Goal: Find specific page/section: Find specific page/section

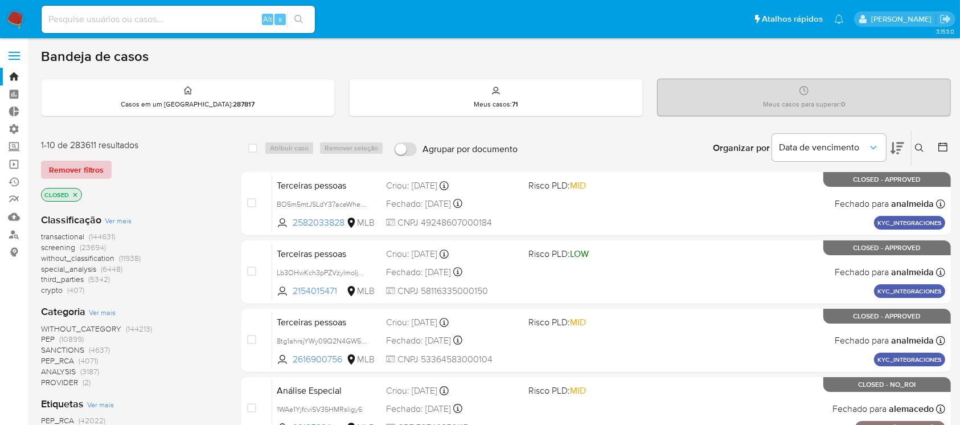
click at [69, 169] on span "Remover filtros" at bounding box center [76, 170] width 55 height 16
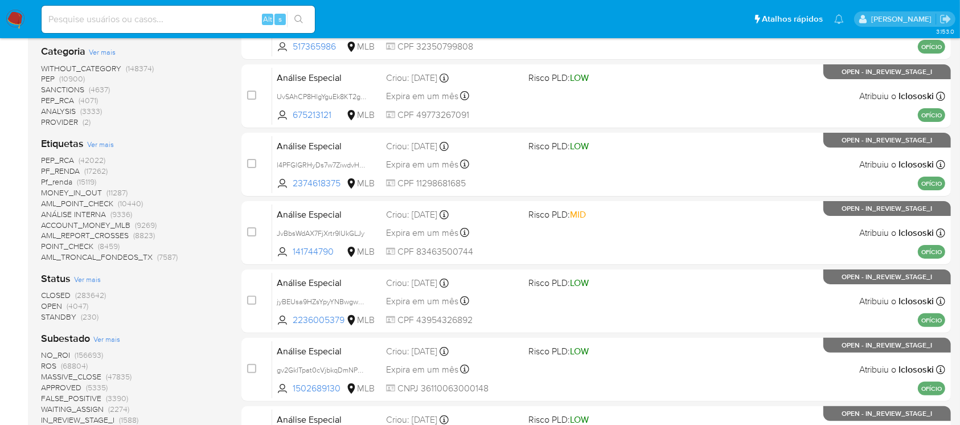
scroll to position [292, 0]
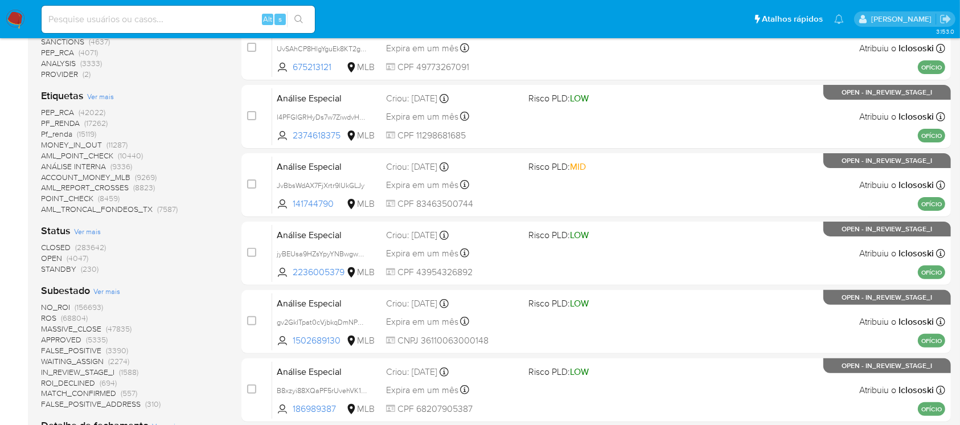
click at [50, 256] on span "OPEN" at bounding box center [51, 257] width 21 height 11
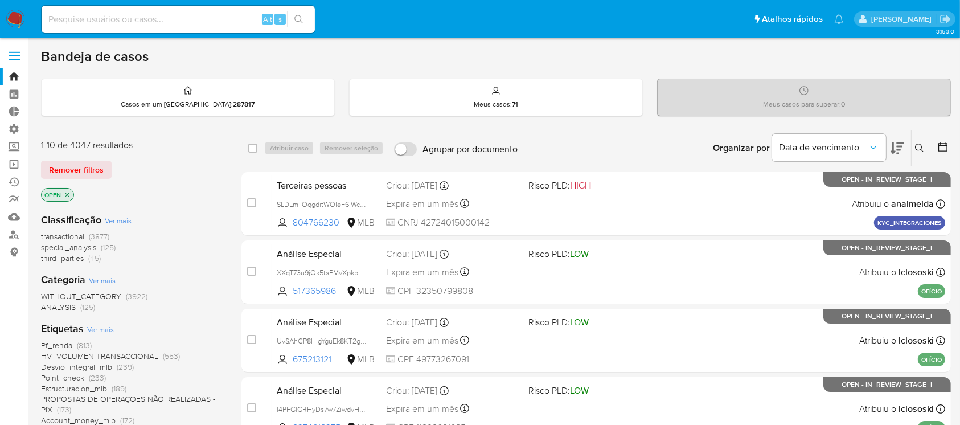
click at [944, 148] on icon at bounding box center [942, 146] width 11 height 11
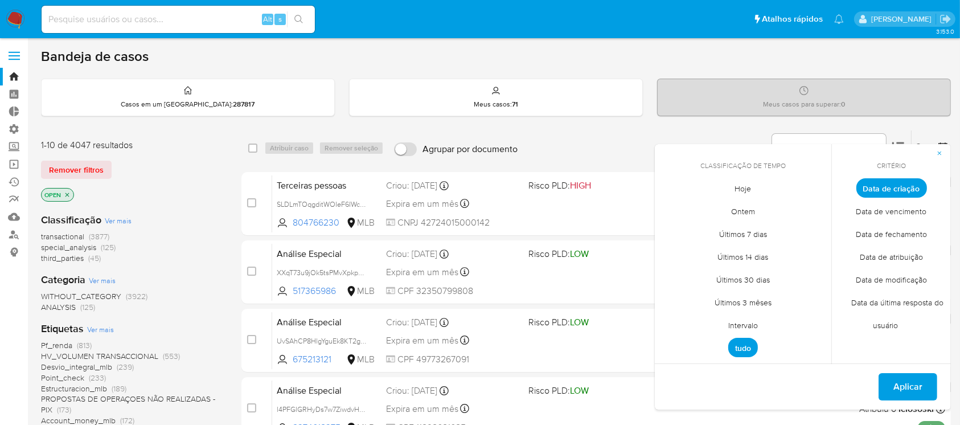
click at [740, 326] on span "Intervalo" at bounding box center [743, 325] width 54 height 23
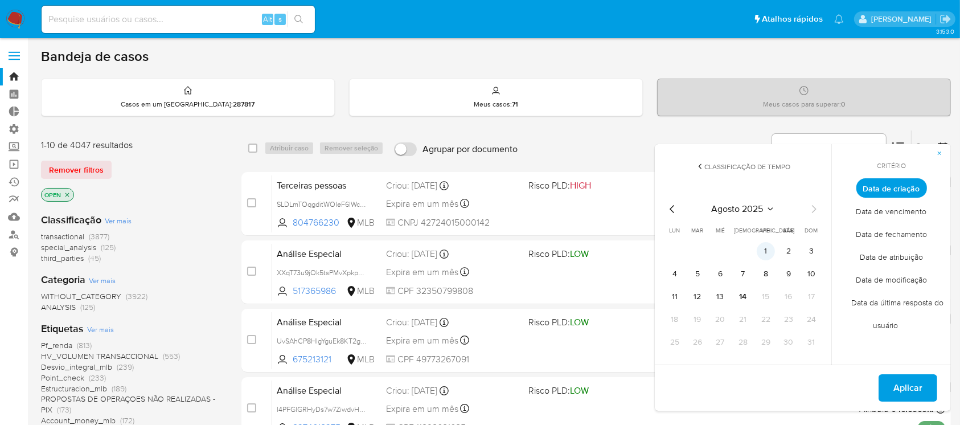
click at [763, 245] on button "1" at bounding box center [766, 251] width 18 height 18
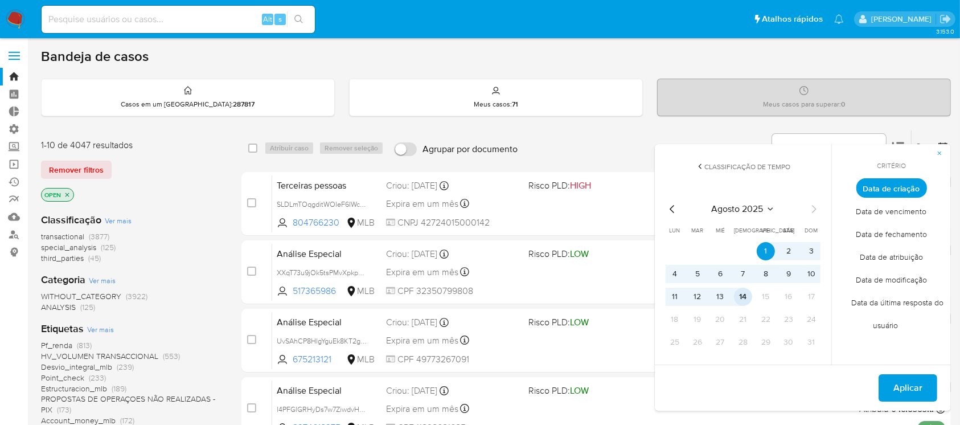
click at [745, 298] on button "14" at bounding box center [743, 296] width 18 height 18
click at [896, 383] on span "Aplicar" at bounding box center [907, 387] width 29 height 25
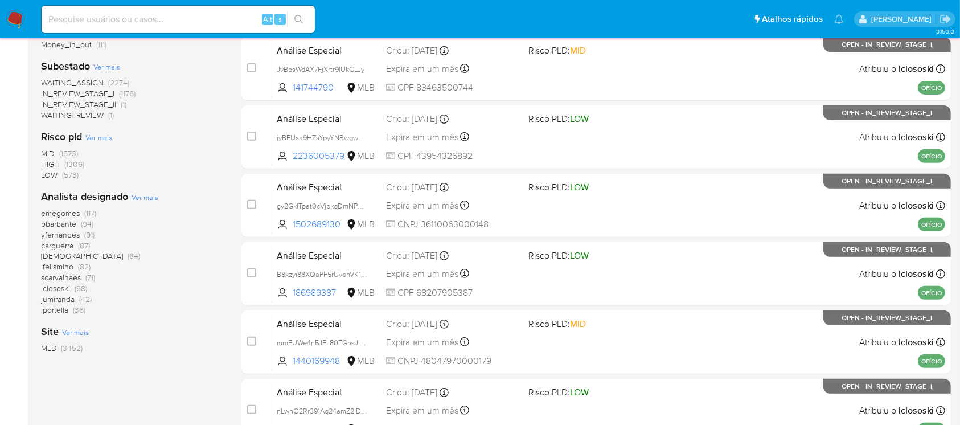
scroll to position [409, 0]
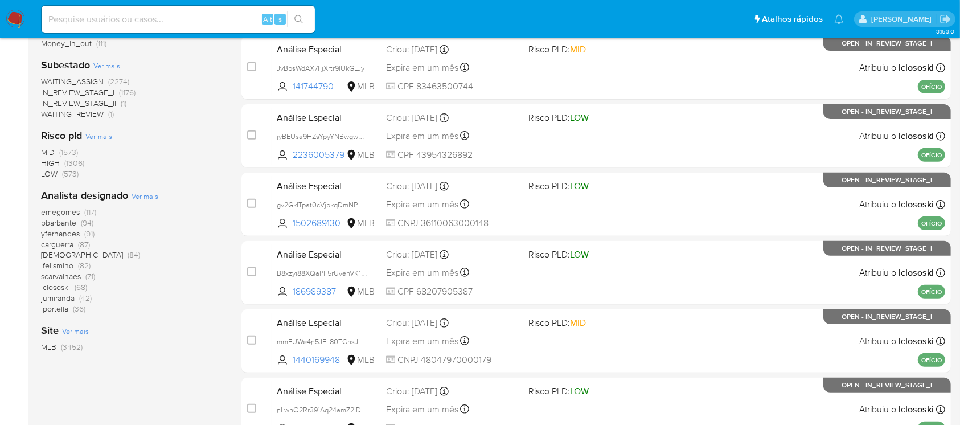
click at [60, 262] on span "lfelismino" at bounding box center [57, 265] width 32 height 11
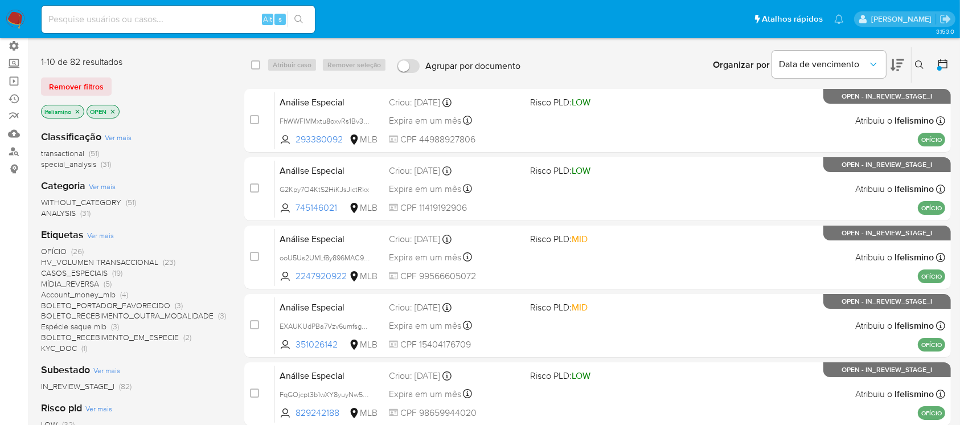
scroll to position [84, 0]
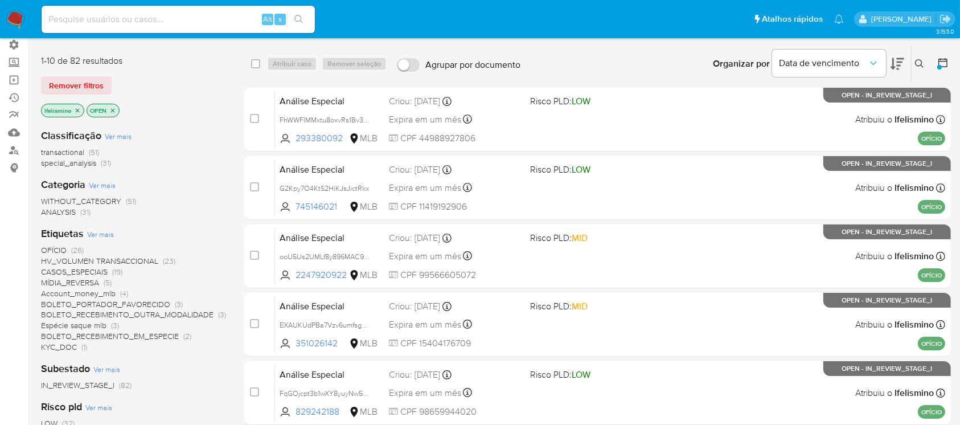
click at [77, 166] on span "special_analysis" at bounding box center [68, 162] width 55 height 11
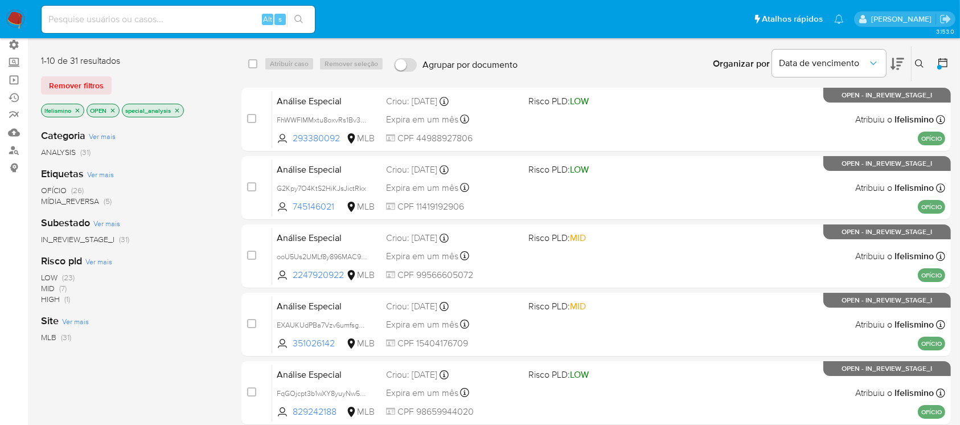
click at [178, 111] on icon "close-filter" at bounding box center [177, 110] width 7 height 7
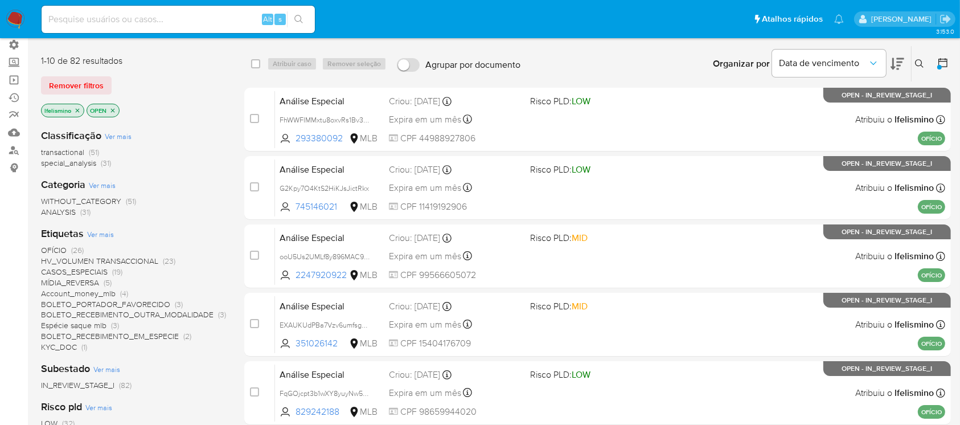
click at [68, 151] on span "transactional" at bounding box center [62, 151] width 43 height 11
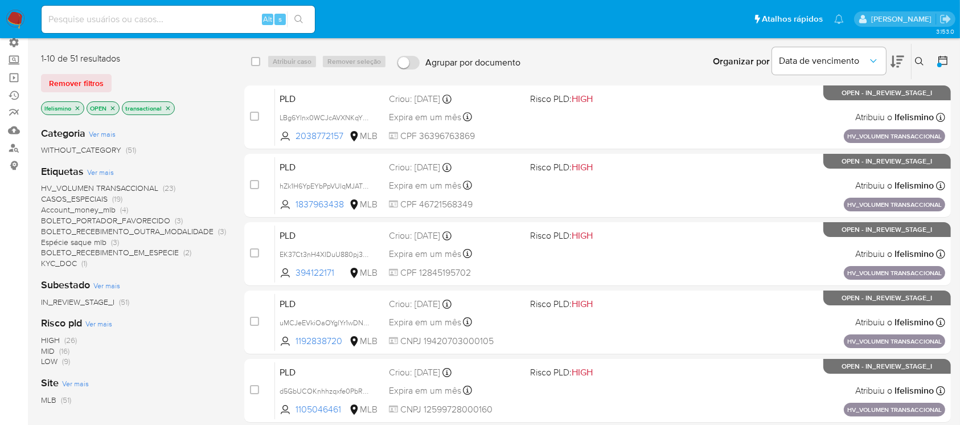
scroll to position [83, 0]
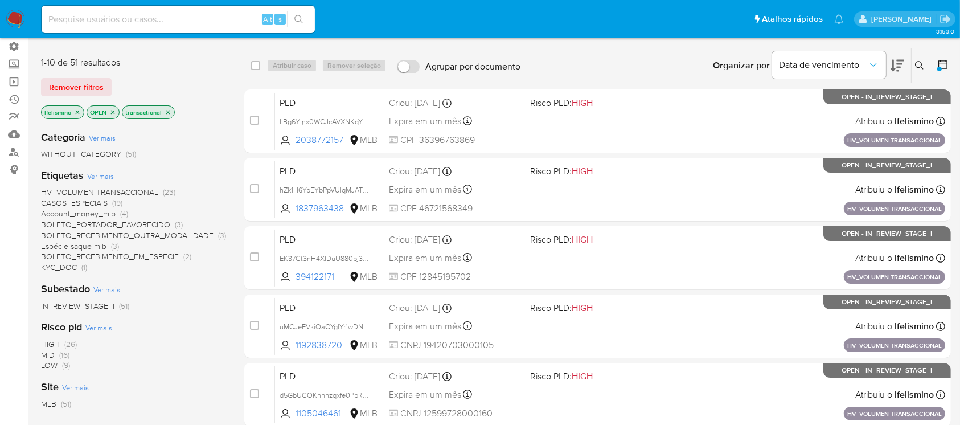
click at [80, 112] on icon "close-filter" at bounding box center [77, 112] width 7 height 7
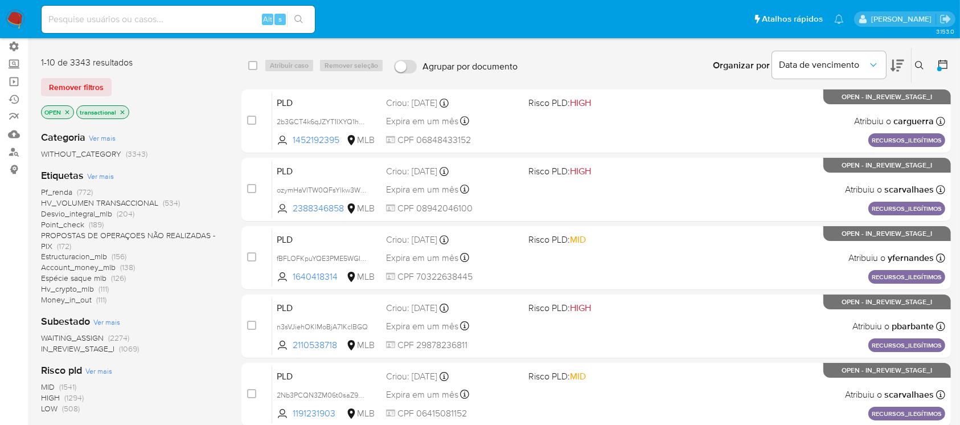
click at [125, 112] on icon "close-filter" at bounding box center [122, 112] width 7 height 7
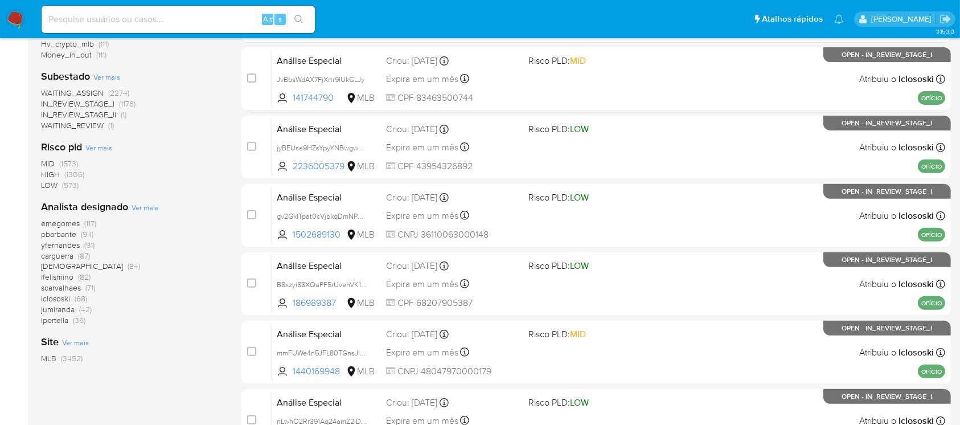
scroll to position [399, 0]
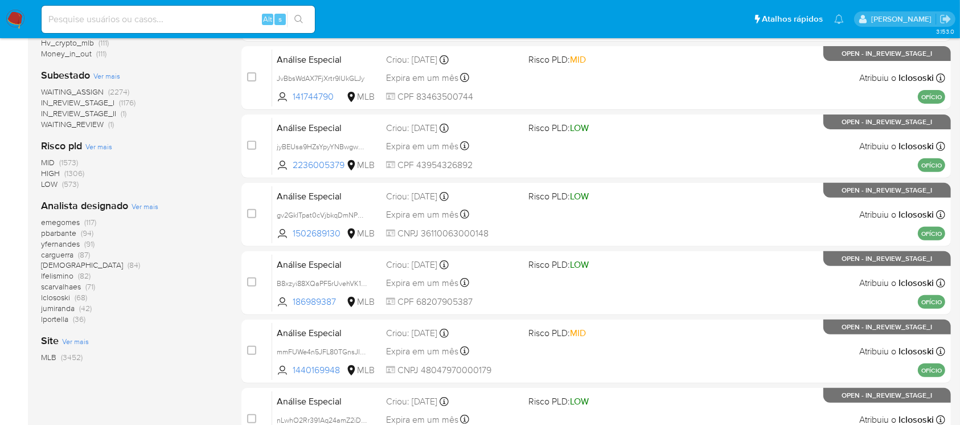
click at [65, 306] on span "jumiranda" at bounding box center [58, 307] width 34 height 11
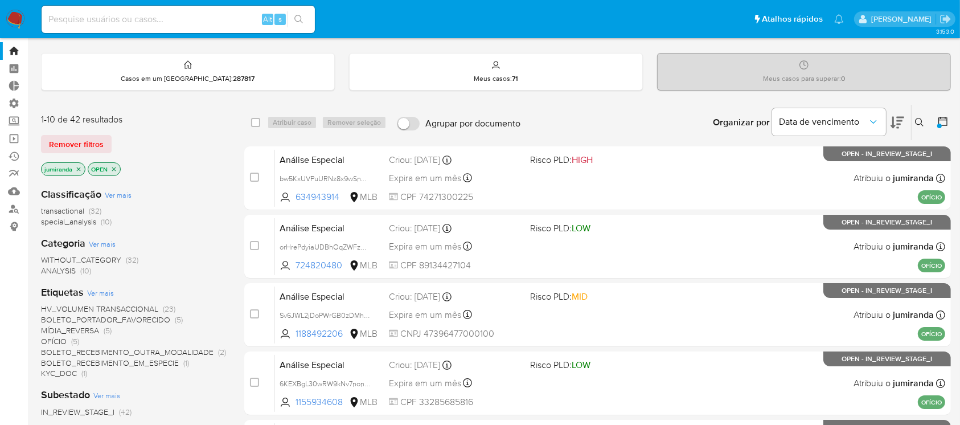
scroll to position [27, 0]
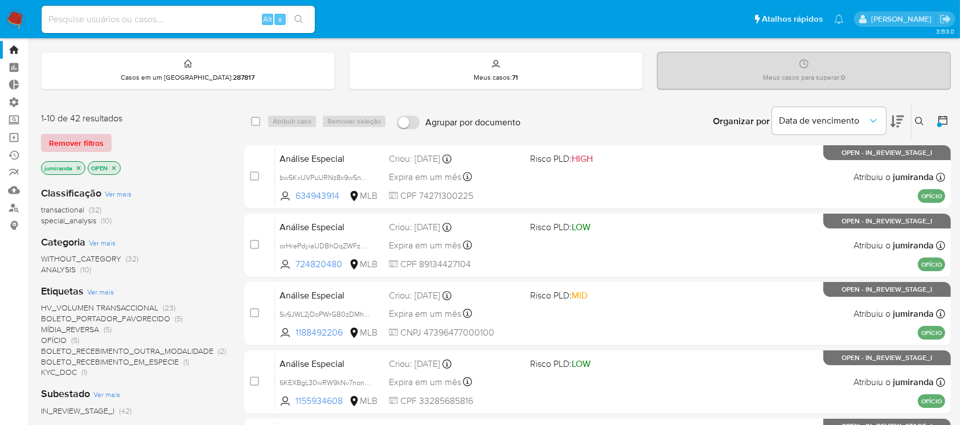
click at [85, 142] on span "Remover filtros" at bounding box center [76, 143] width 55 height 16
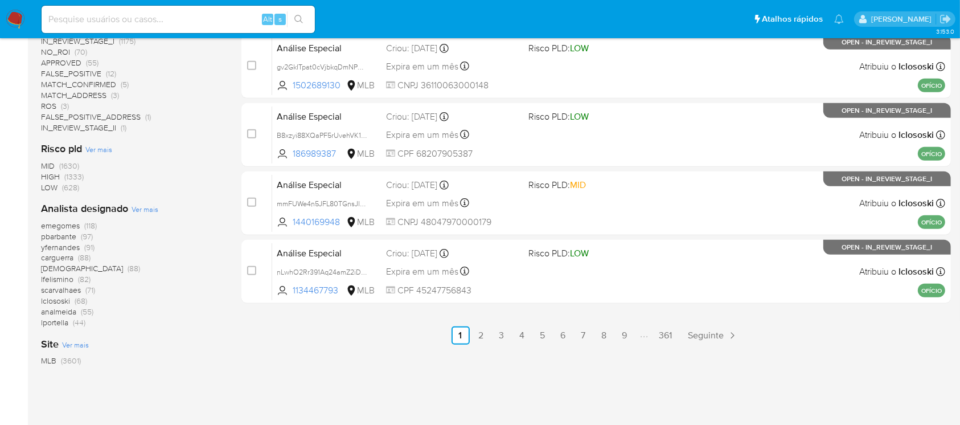
scroll to position [549, 0]
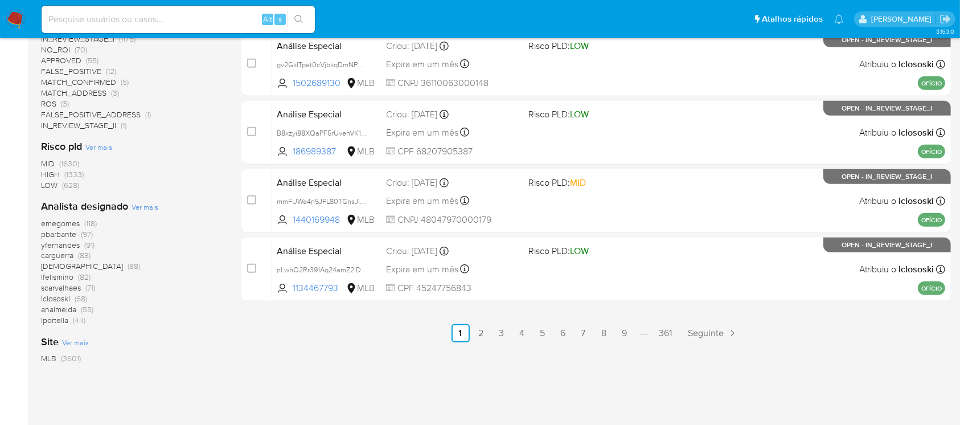
click at [141, 207] on span "Ver mais" at bounding box center [145, 207] width 27 height 10
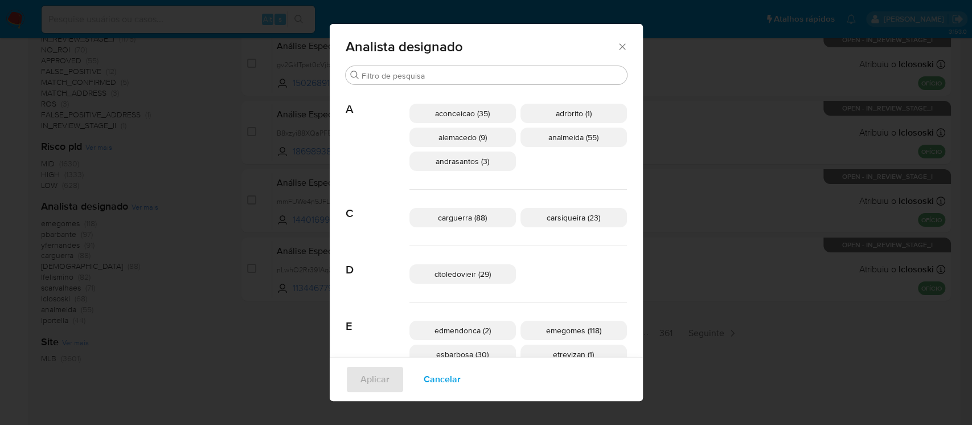
click at [619, 46] on icon "Fechar" at bounding box center [622, 46] width 6 height 6
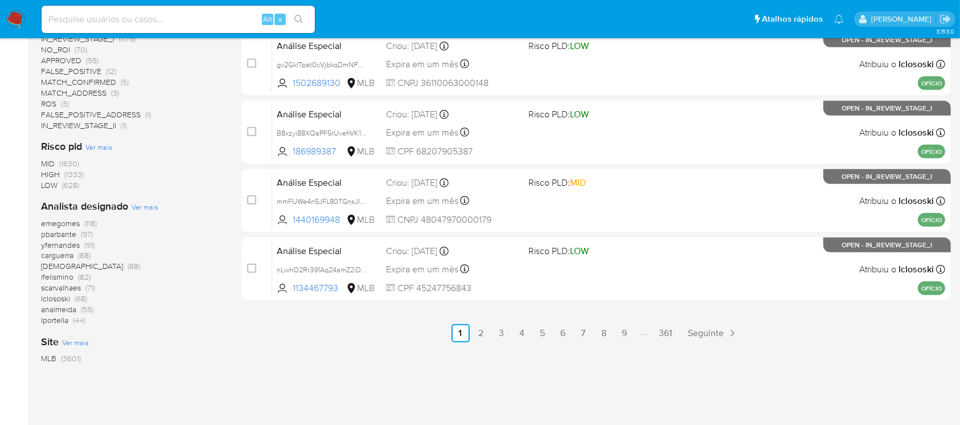
click at [147, 206] on span "Ver mais" at bounding box center [145, 207] width 27 height 10
